Goal: Task Accomplishment & Management: Manage account settings

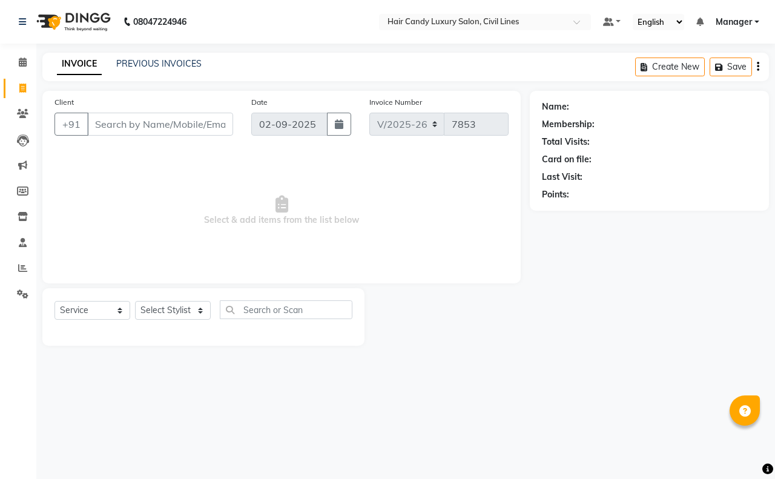
select select "6308"
select select "service"
click at [139, 62] on link "PREVIOUS INVOICES" at bounding box center [158, 63] width 85 height 11
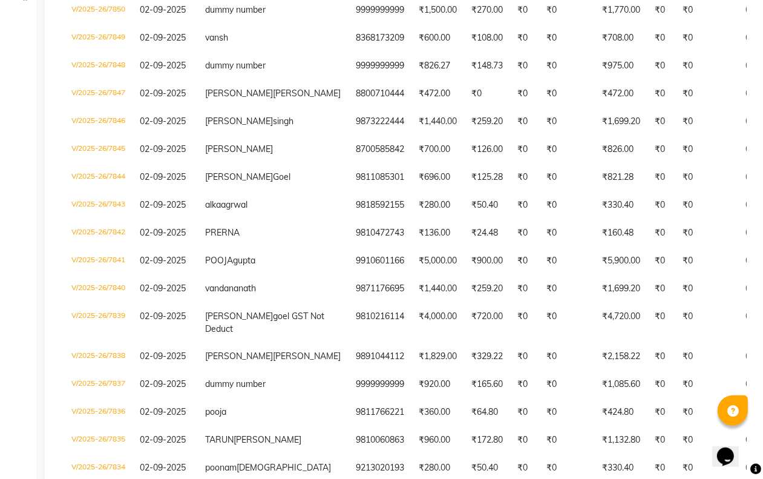
scroll to position [303, 0]
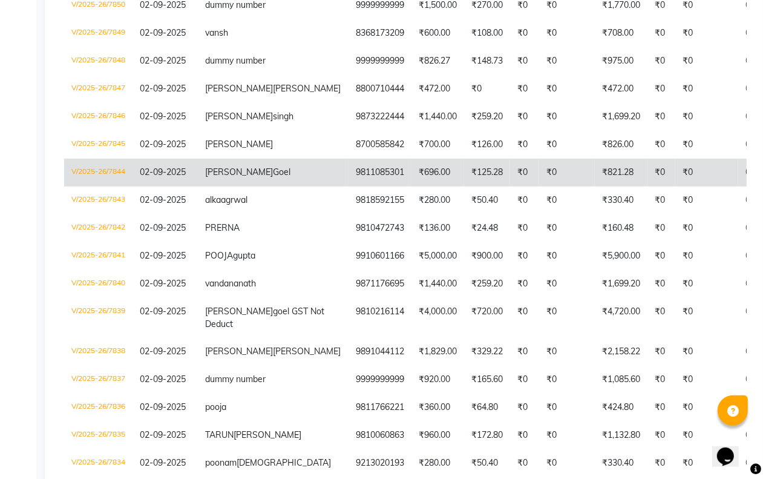
click at [209, 177] on span "nandni" at bounding box center [239, 171] width 68 height 11
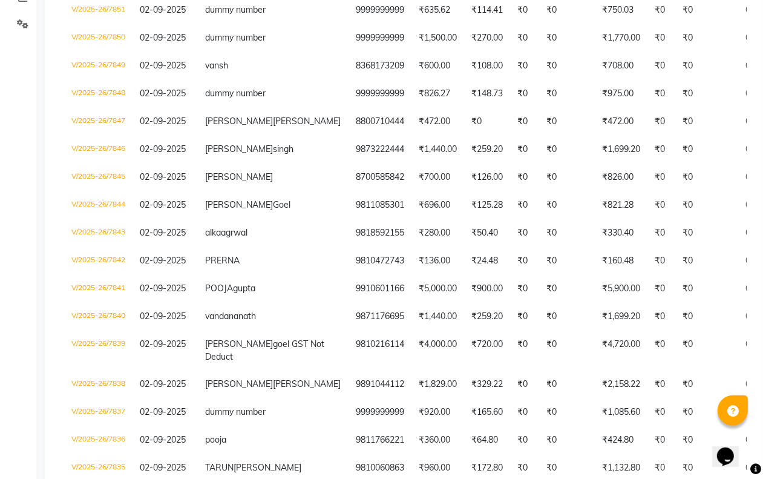
scroll to position [0, 0]
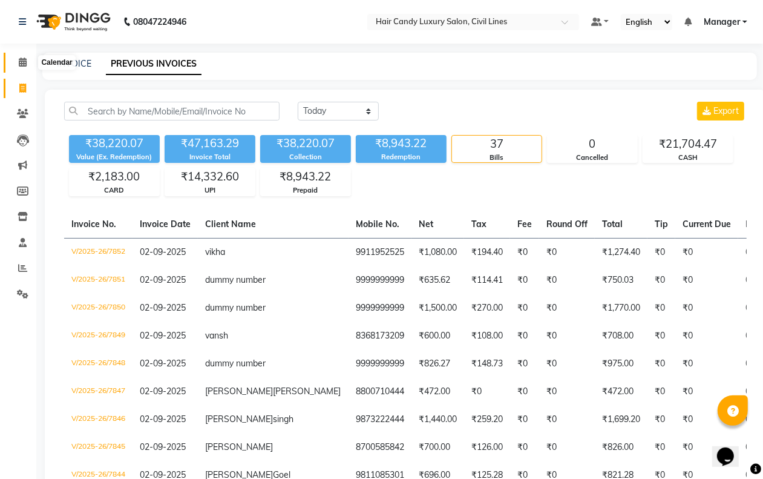
click at [22, 64] on icon at bounding box center [23, 61] width 8 height 9
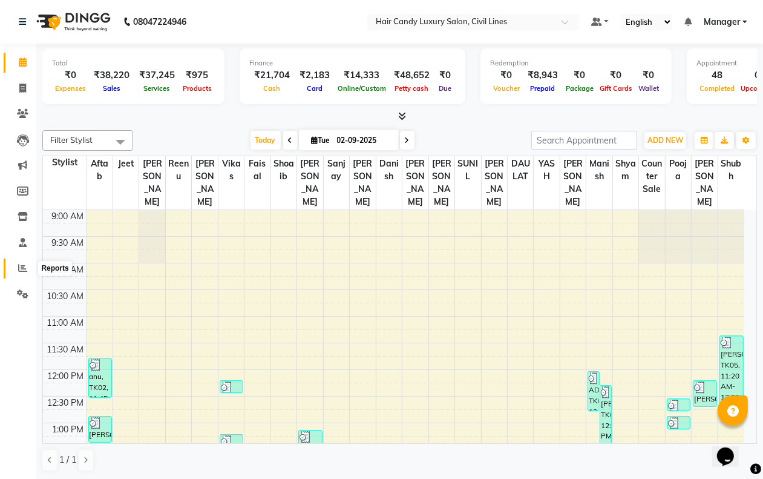
click at [13, 271] on span at bounding box center [22, 268] width 21 height 14
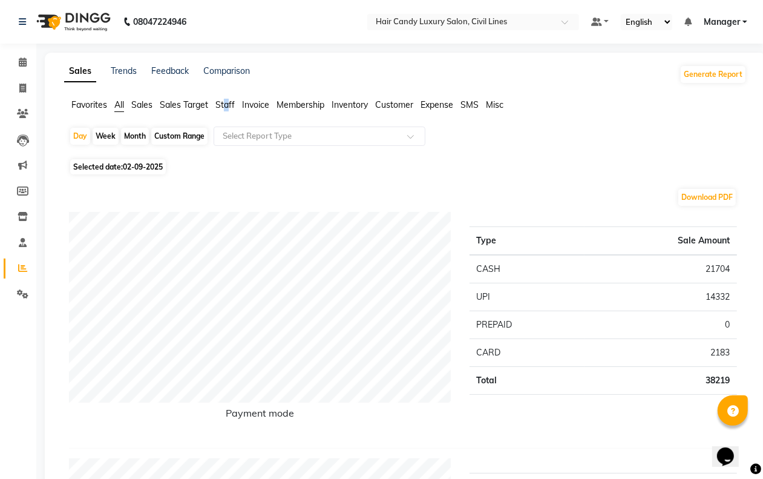
click at [227, 107] on span "Staff" at bounding box center [224, 104] width 19 height 11
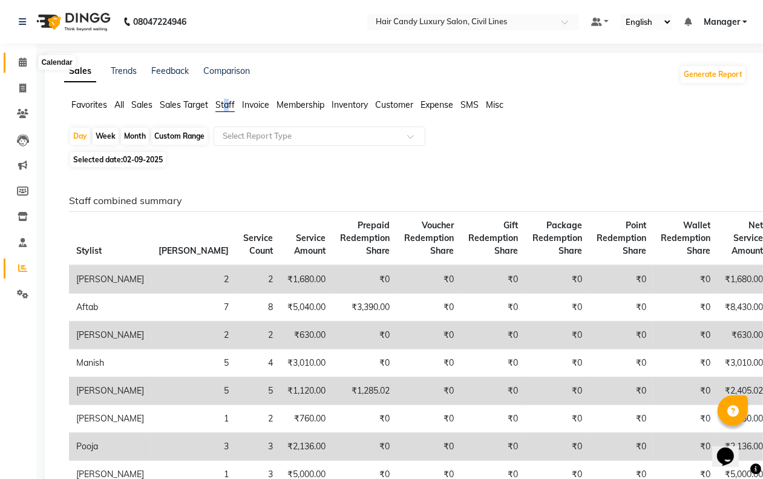
click at [16, 64] on span at bounding box center [22, 63] width 21 height 14
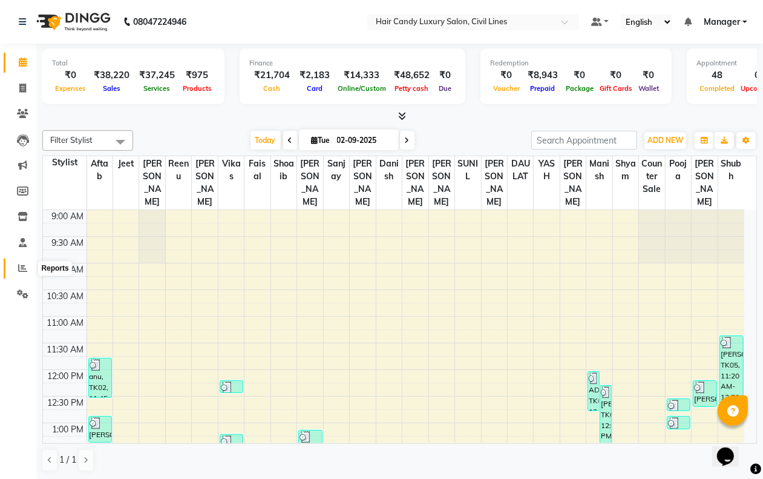
click at [22, 270] on icon at bounding box center [22, 267] width 9 height 9
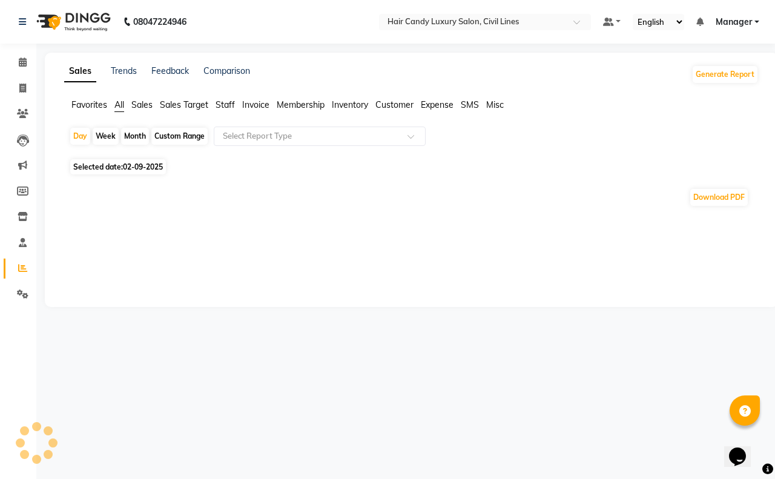
click at [233, 106] on span "Staff" at bounding box center [224, 104] width 19 height 11
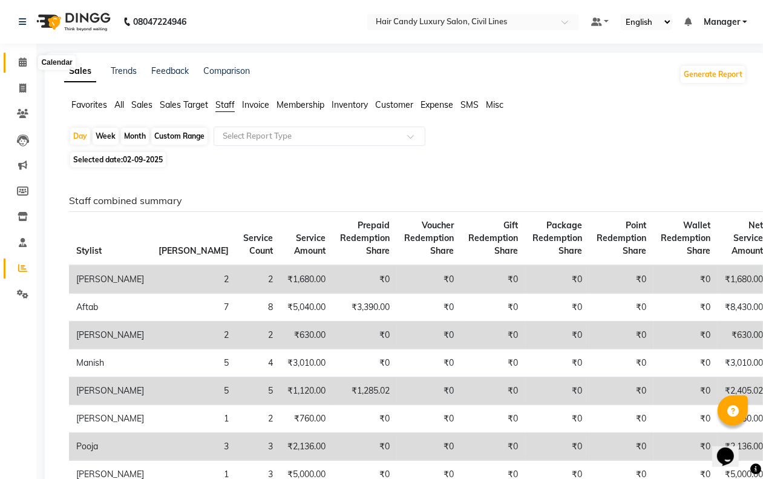
click at [26, 65] on span at bounding box center [22, 63] width 21 height 14
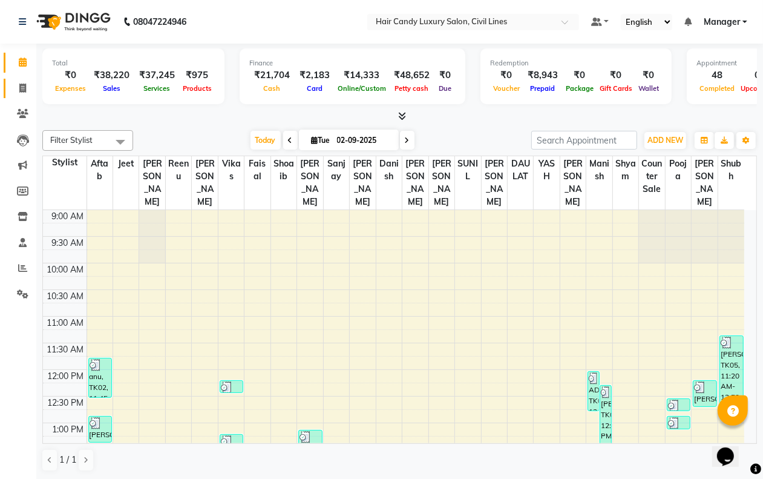
click at [19, 79] on link "Invoice" at bounding box center [18, 89] width 29 height 20
select select "service"
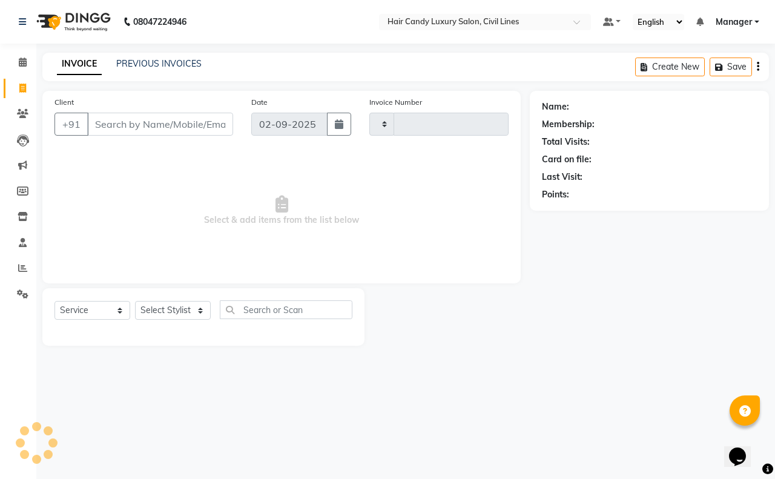
type input "7853"
select select "6308"
click at [19, 271] on icon at bounding box center [22, 267] width 9 height 9
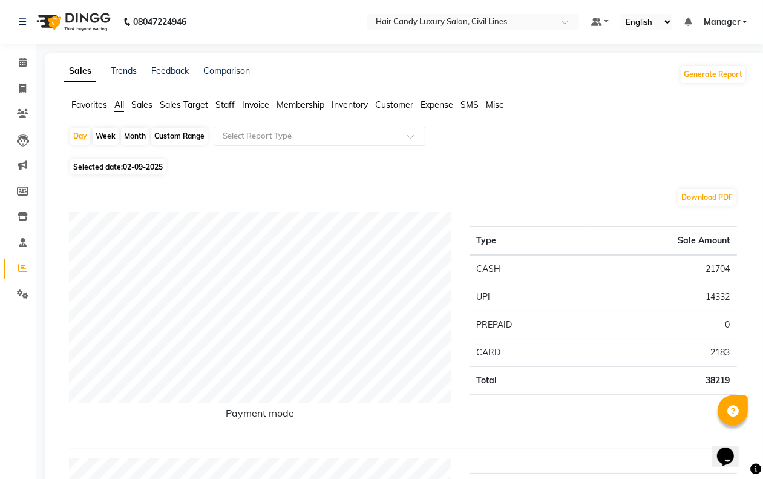
click at [225, 103] on span "Staff" at bounding box center [224, 104] width 19 height 11
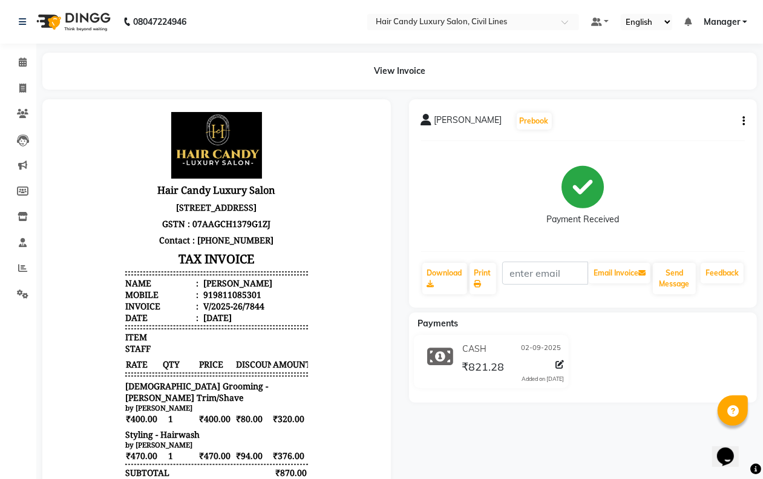
click at [740, 117] on button "button" at bounding box center [741, 121] width 7 height 13
click at [678, 118] on div "Edit Item Staff" at bounding box center [683, 121] width 83 height 15
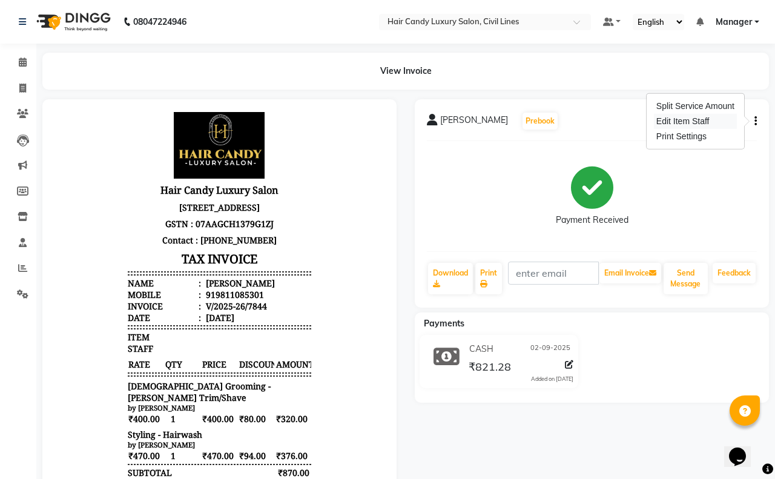
select select
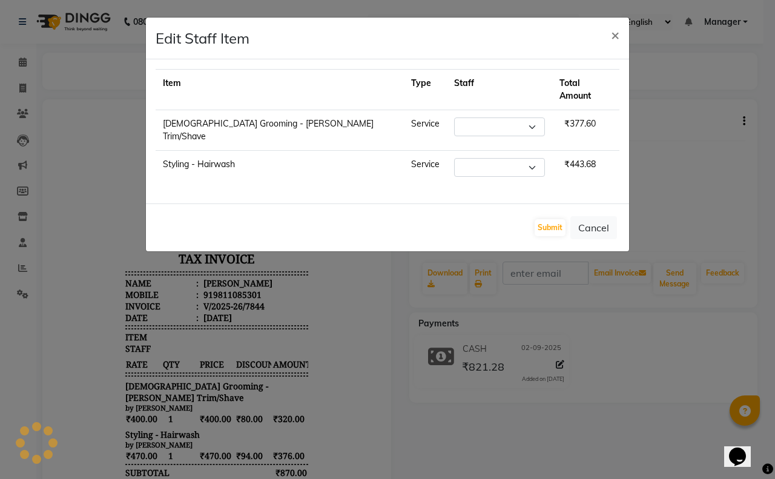
select select "47499"
click at [454, 158] on select "Select [PERSON_NAME] [PERSON_NAME] counter sale Danish DAULAT faisal jeet Manag…" at bounding box center [499, 167] width 91 height 19
click at [474, 158] on select "Select [PERSON_NAME] [PERSON_NAME] counter sale Danish DAULAT faisal jeet Manag…" at bounding box center [499, 167] width 91 height 19
select select "47491"
click at [454, 158] on select "Select [PERSON_NAME] [PERSON_NAME] counter sale Danish DAULAT faisal jeet Manag…" at bounding box center [499, 167] width 91 height 19
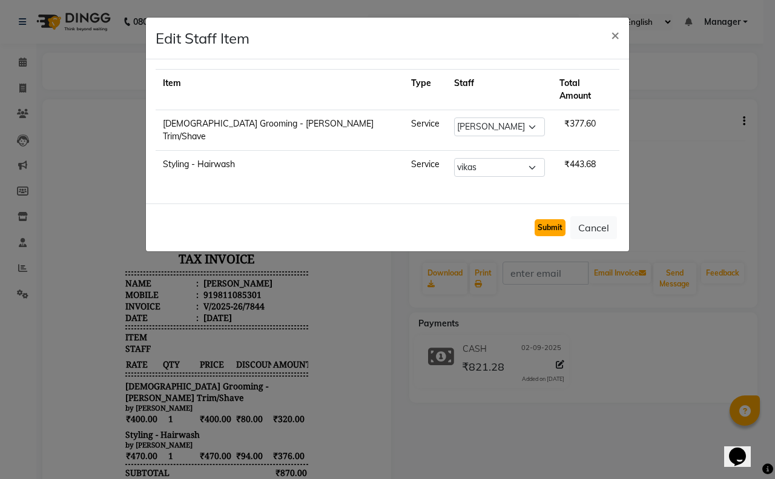
click at [551, 219] on button "Submit" at bounding box center [549, 227] width 31 height 17
